Goal: Navigation & Orientation: Find specific page/section

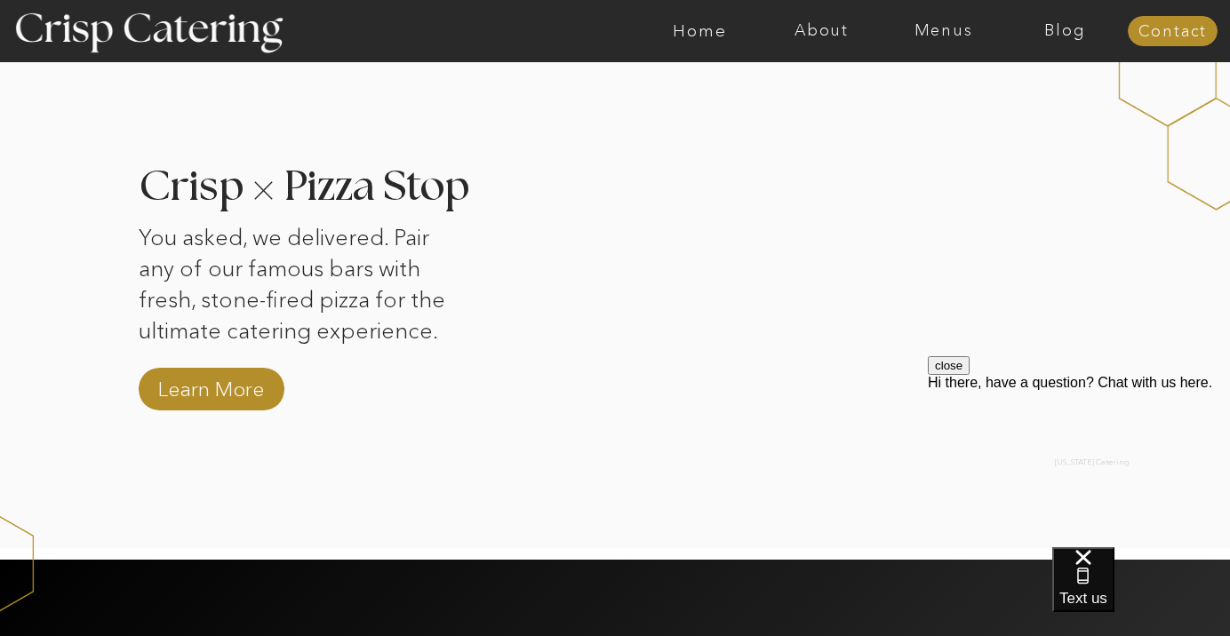
scroll to position [1713, 0]
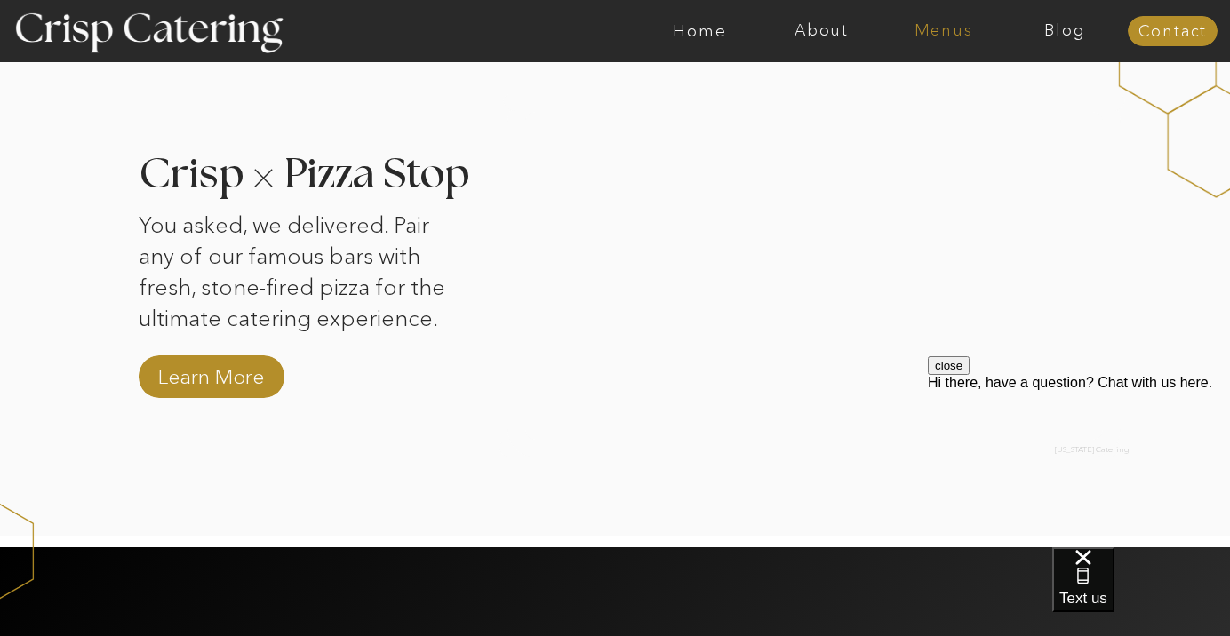
click at [937, 36] on nav "Menus" at bounding box center [943, 31] width 122 height 18
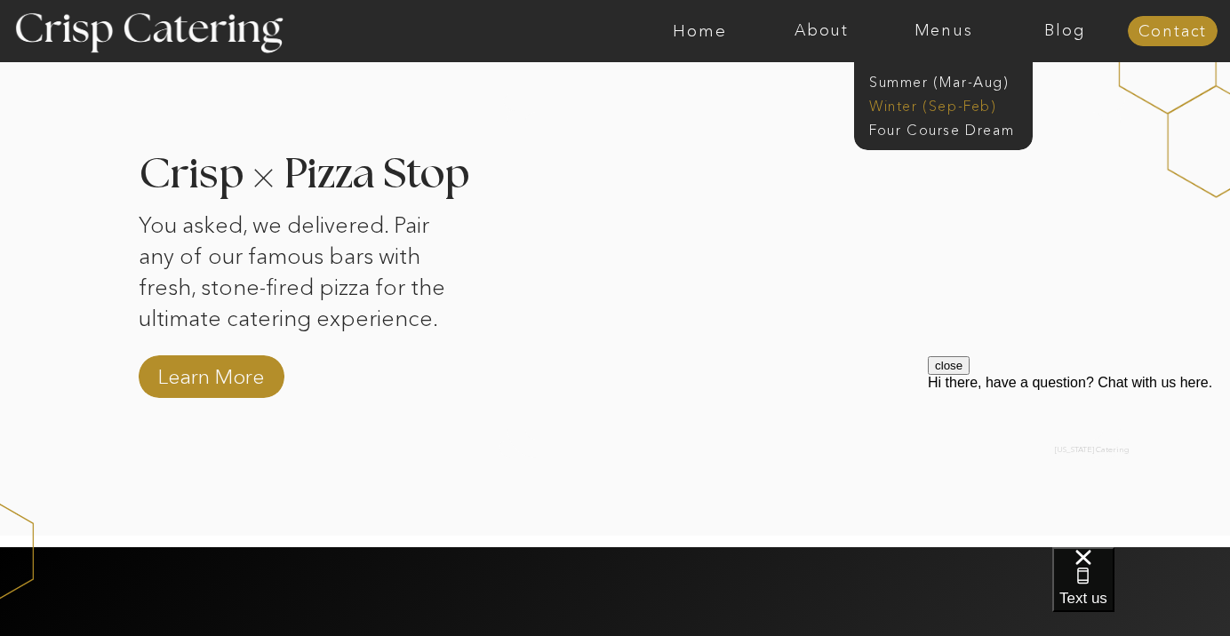
click at [921, 109] on nav "Winter (Sep-Feb)" at bounding box center [942, 104] width 146 height 17
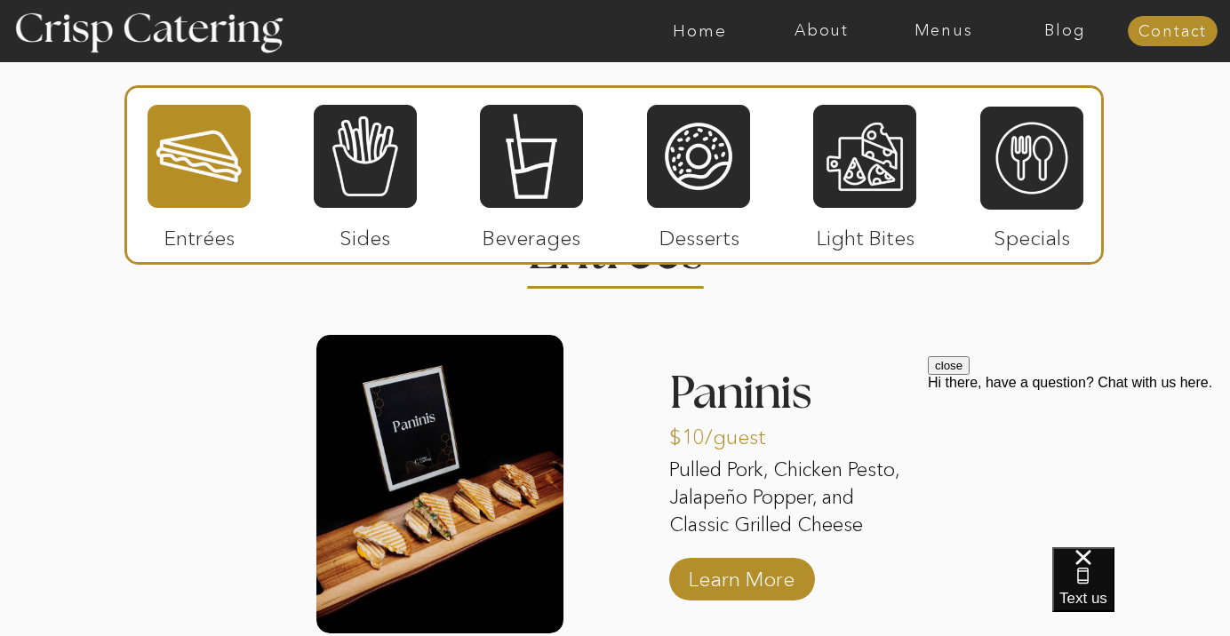
scroll to position [1804, 0]
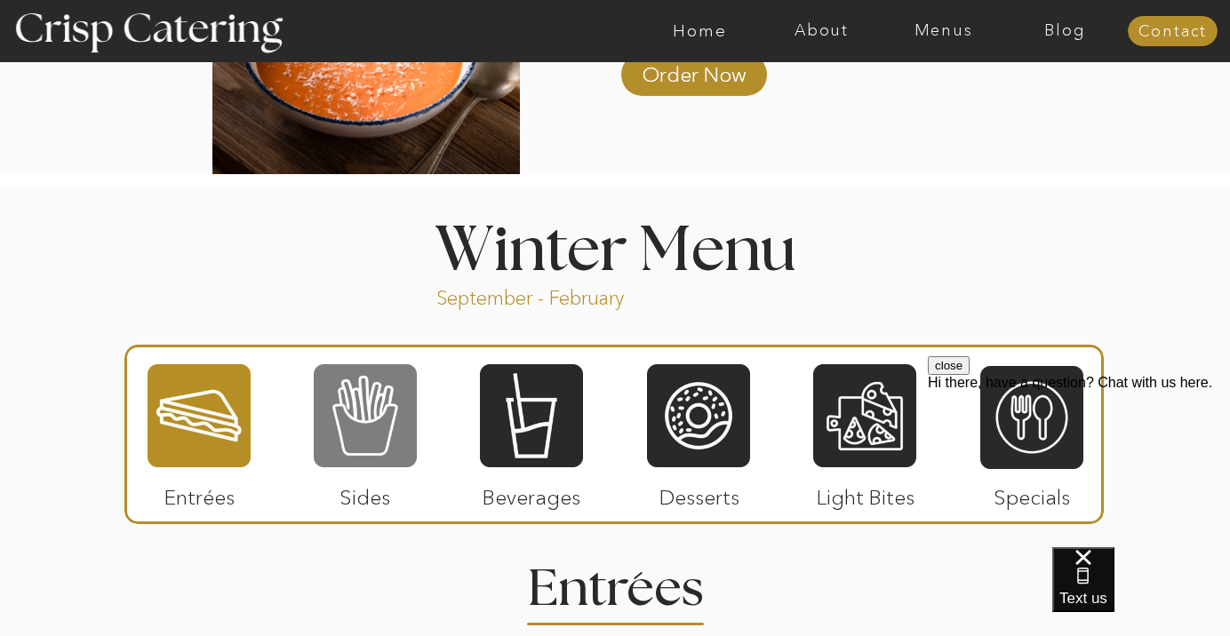
click at [369, 417] on div at bounding box center [365, 416] width 103 height 107
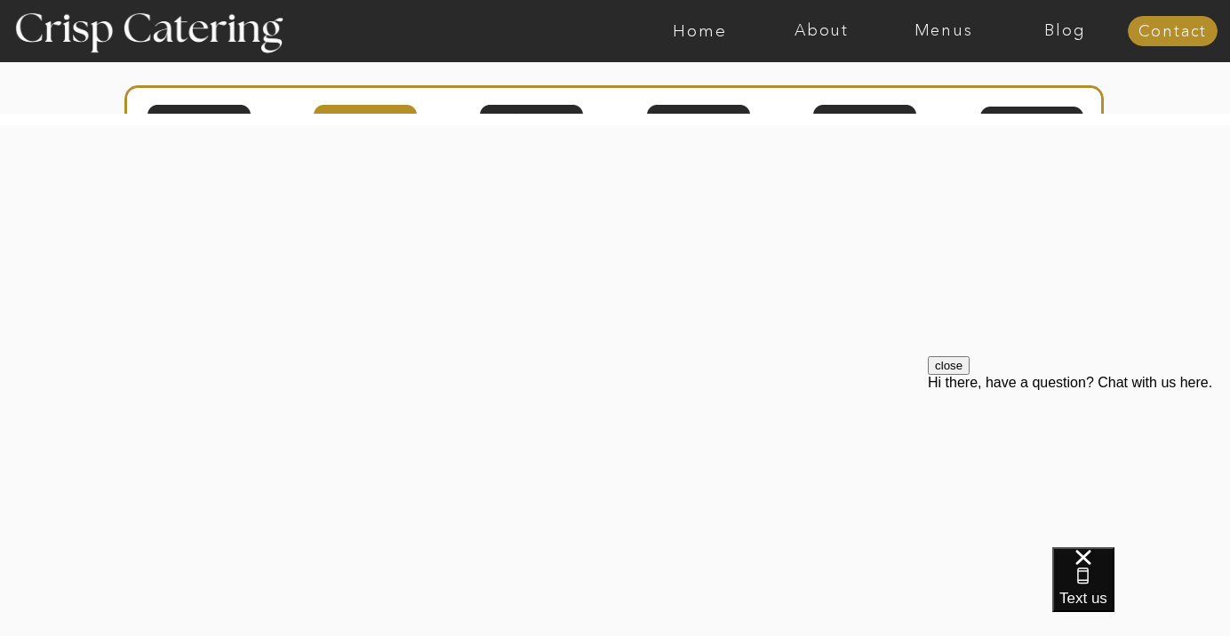
scroll to position [3459, 0]
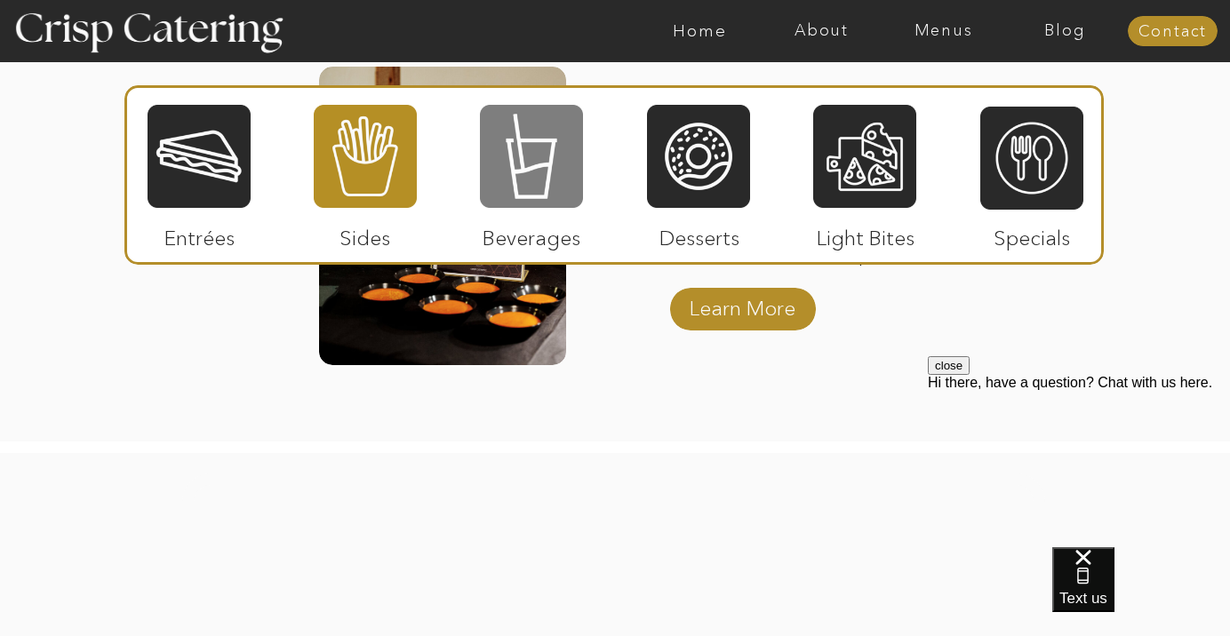
click at [556, 190] on div at bounding box center [531, 156] width 103 height 107
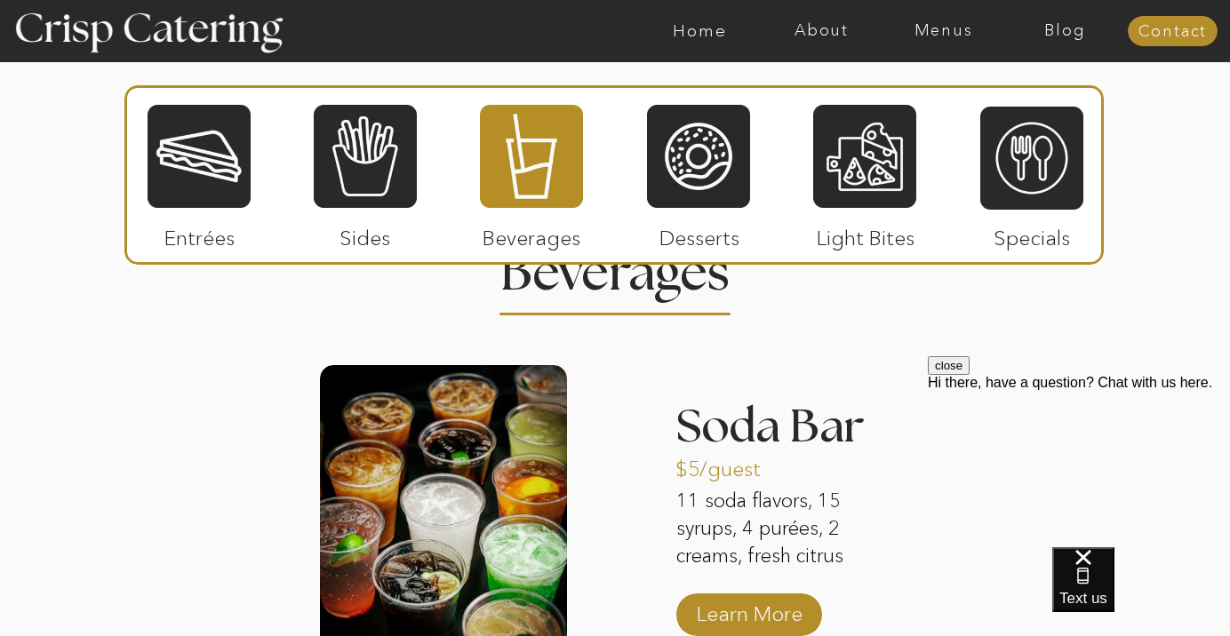
scroll to position [2137, 0]
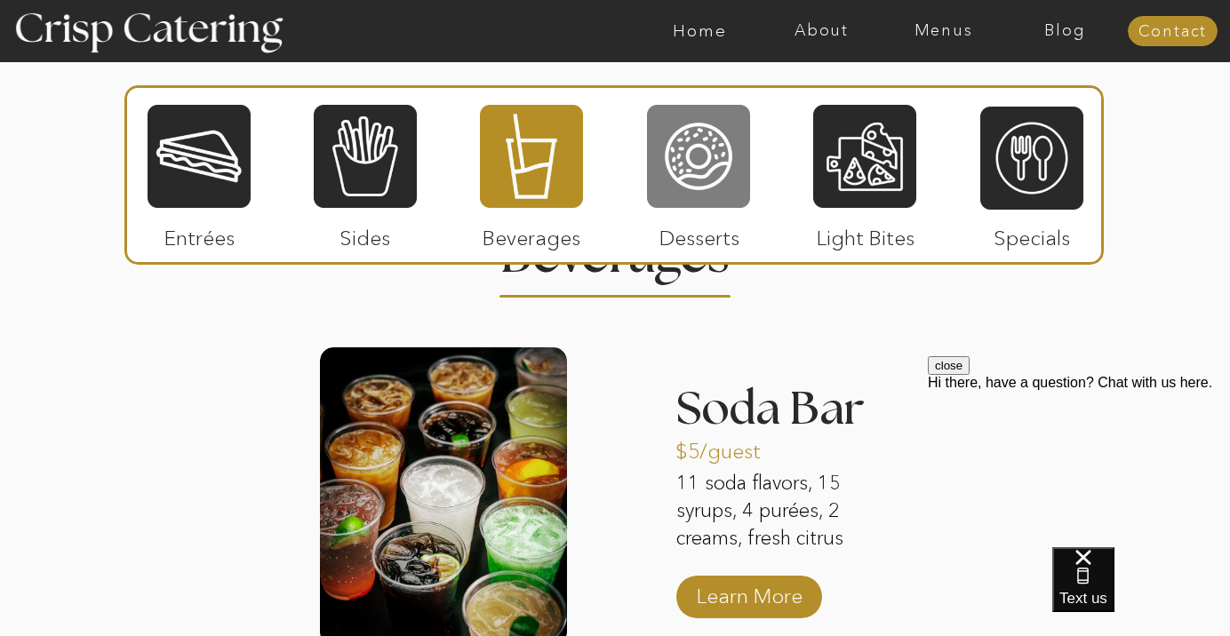
click at [707, 166] on div at bounding box center [698, 156] width 103 height 107
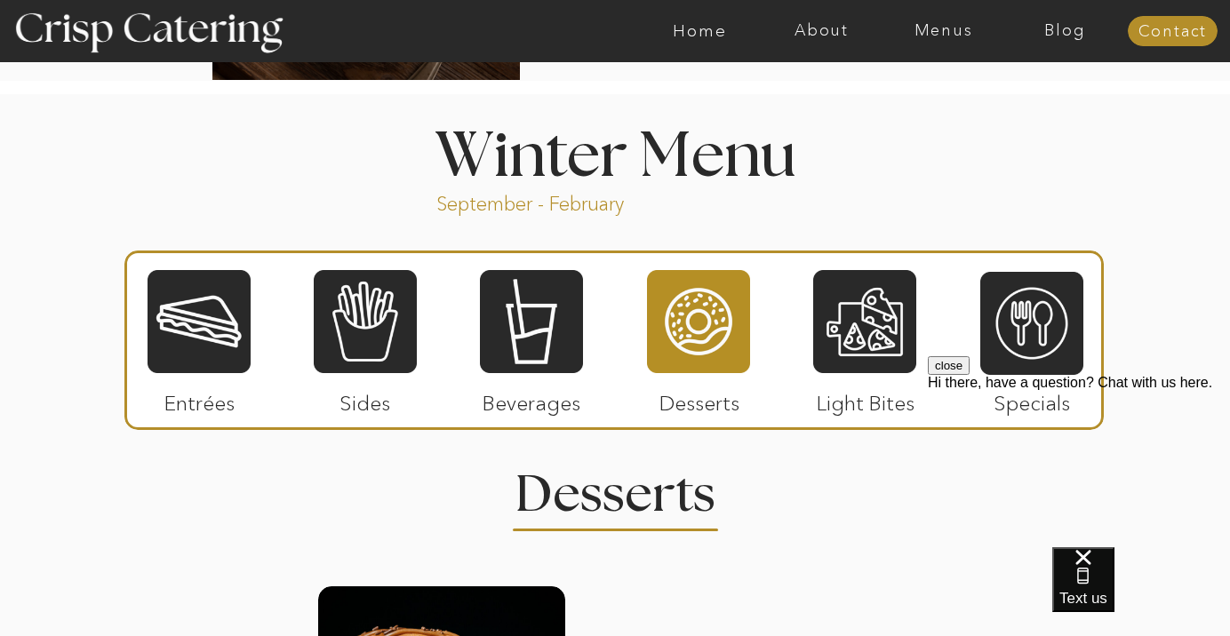
scroll to position [1951, 0]
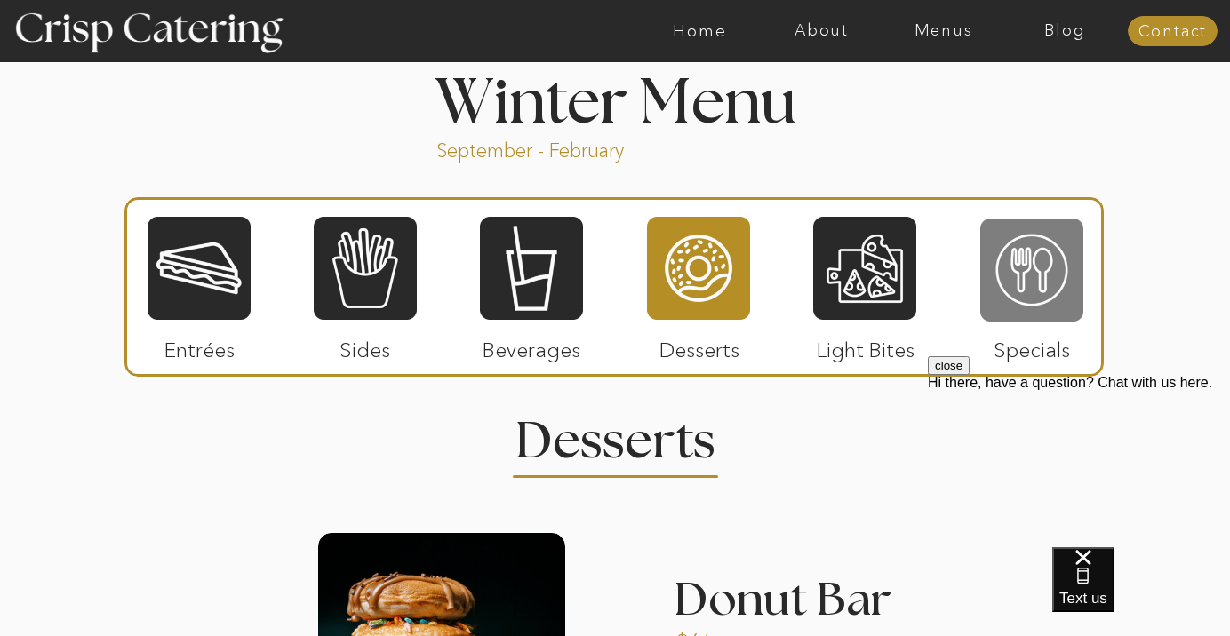
click at [1045, 267] on div at bounding box center [1031, 270] width 103 height 107
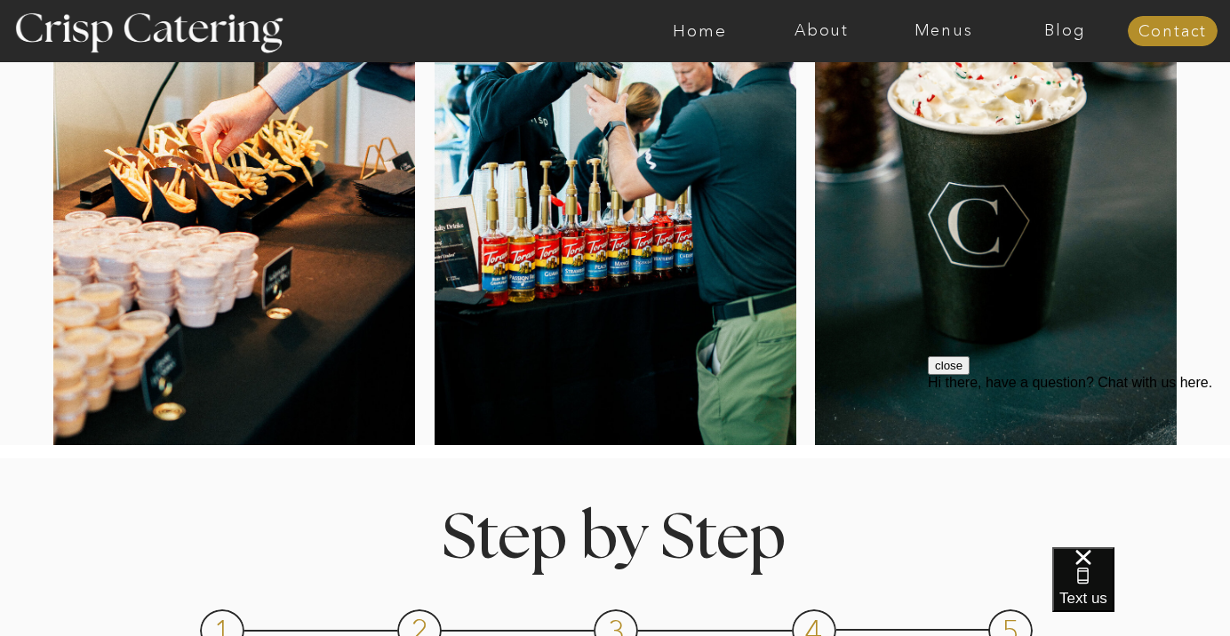
scroll to position [0, 0]
